Goal: Navigation & Orientation: Find specific page/section

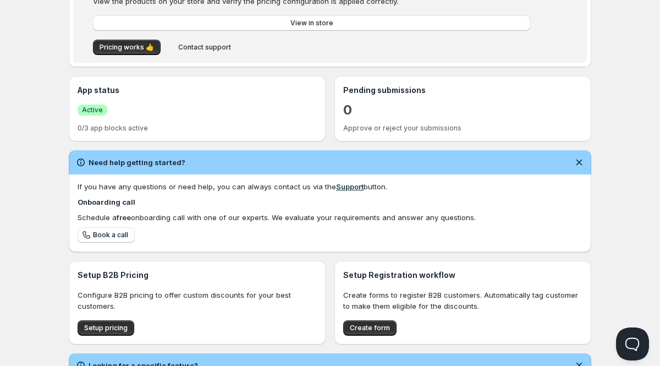
scroll to position [200, 0]
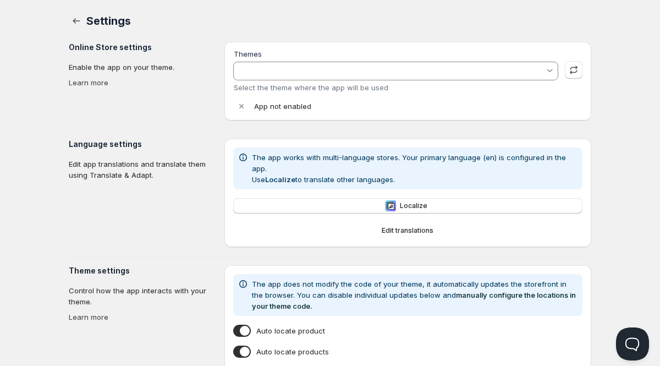
type input "Stiletto"
